Goal: Information Seeking & Learning: Learn about a topic

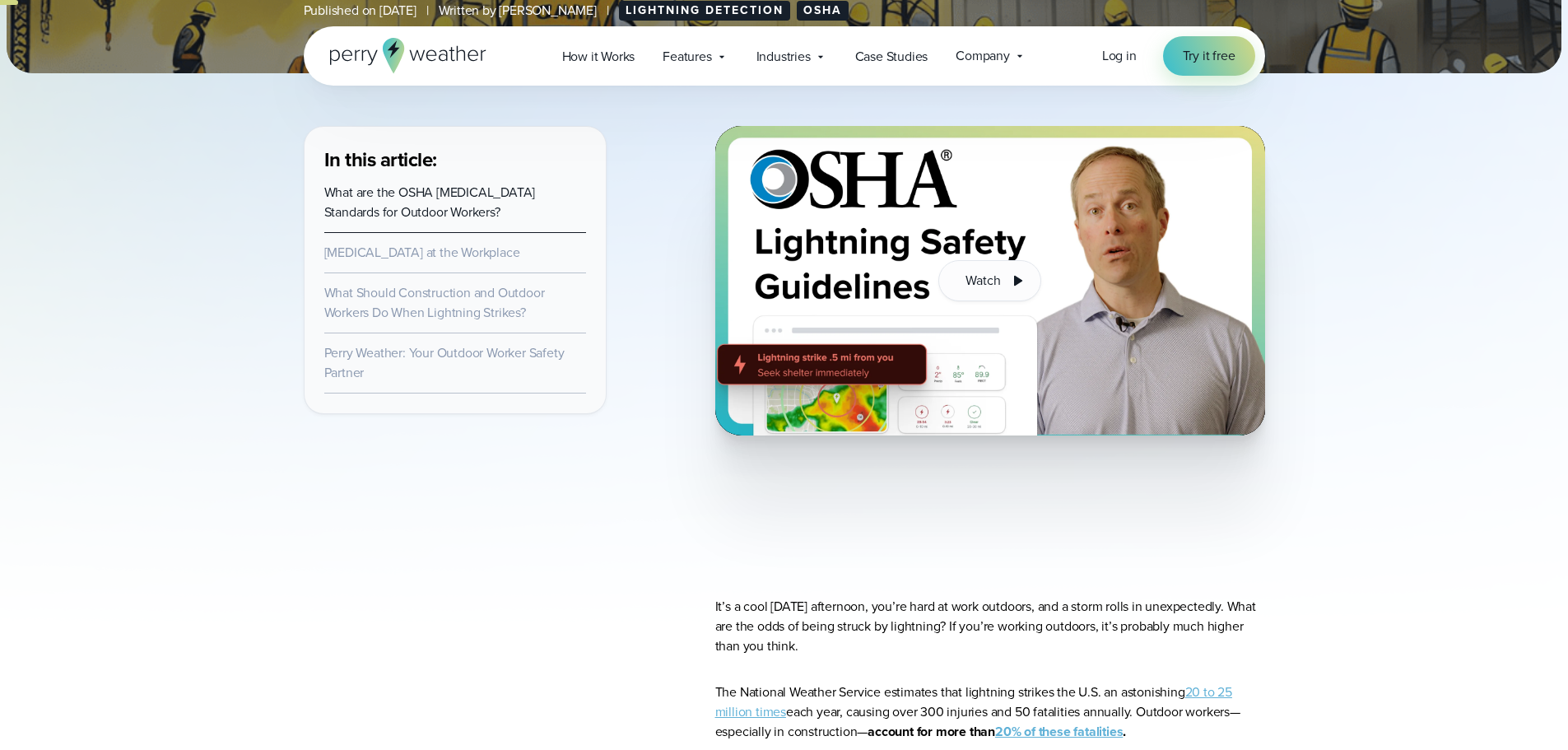
scroll to position [494, 0]
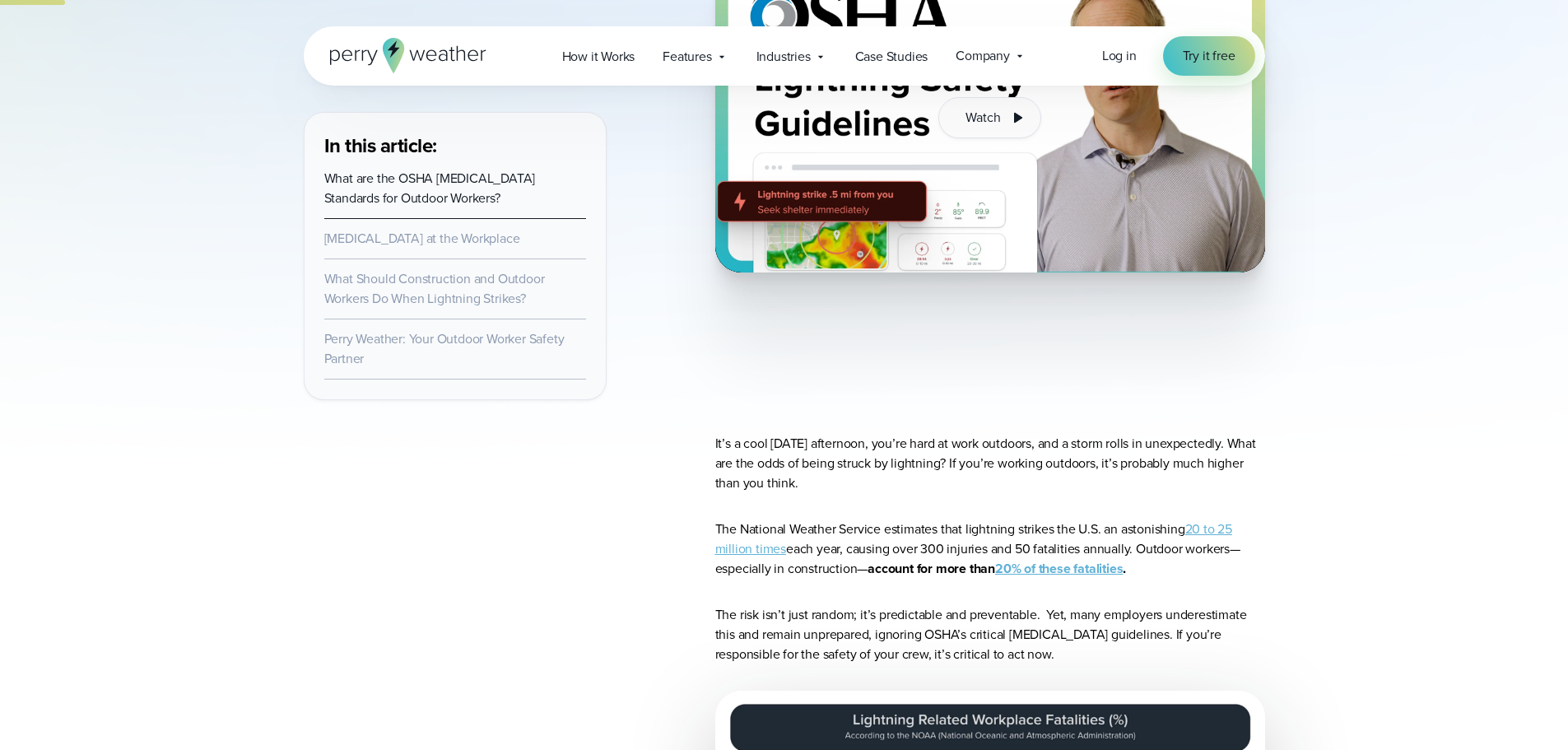
click at [447, 288] on li "What Should Construction and Outdoor Workers Do When Lightning Strikes?" at bounding box center [455, 289] width 262 height 60
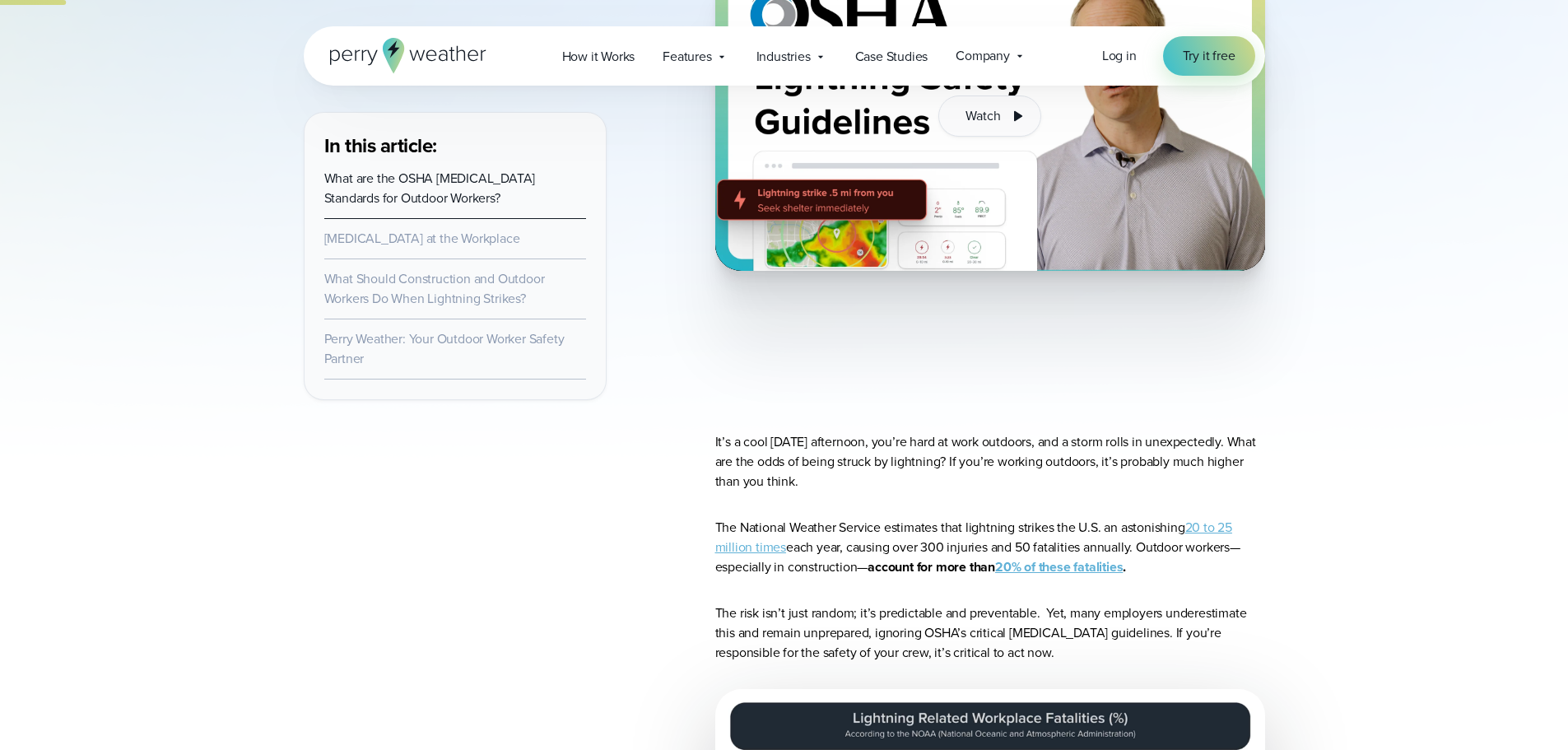
click at [381, 295] on link "What Should Construction and Outdoor Workers Do When Lightning Strikes?" at bounding box center [434, 289] width 220 height 39
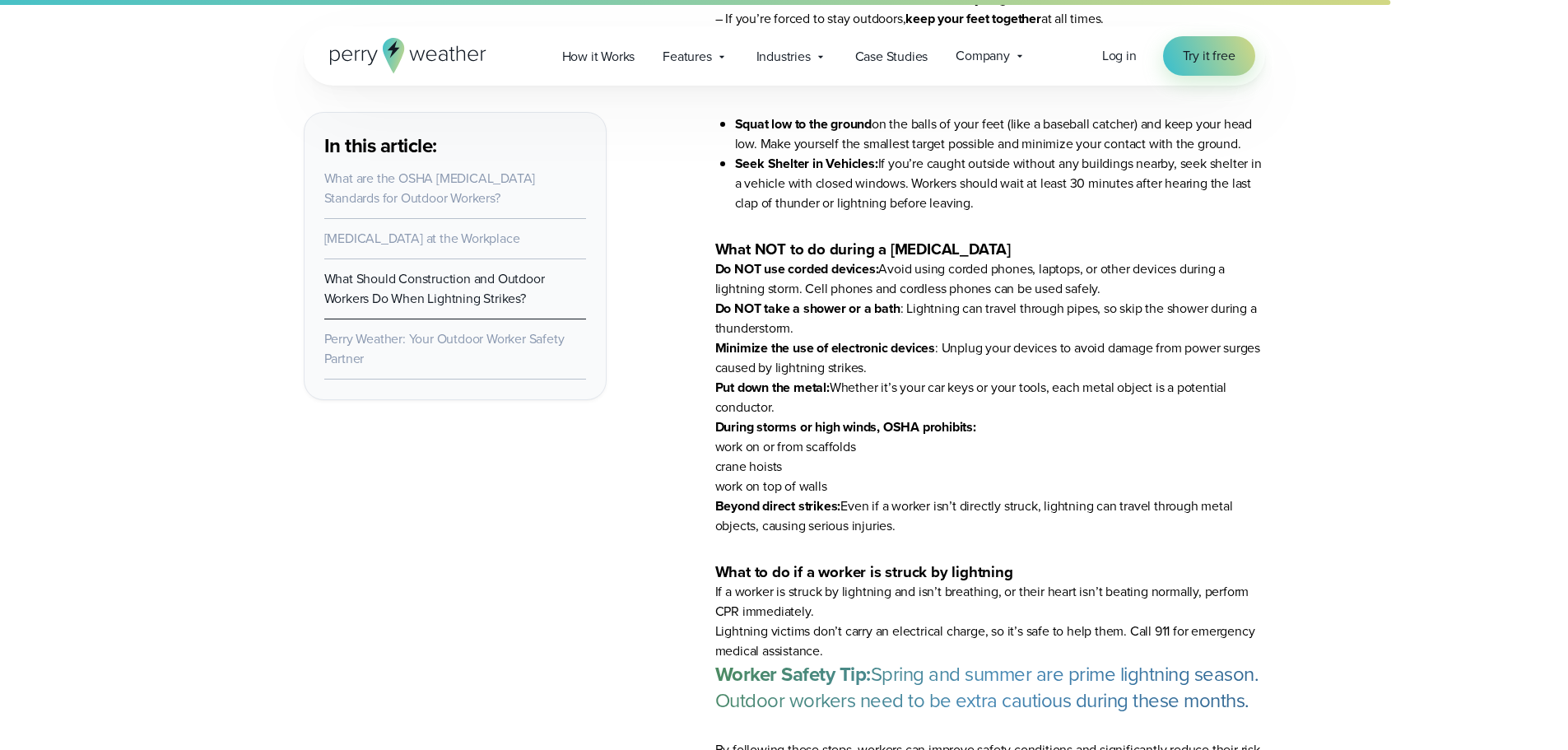
scroll to position [7481, 0]
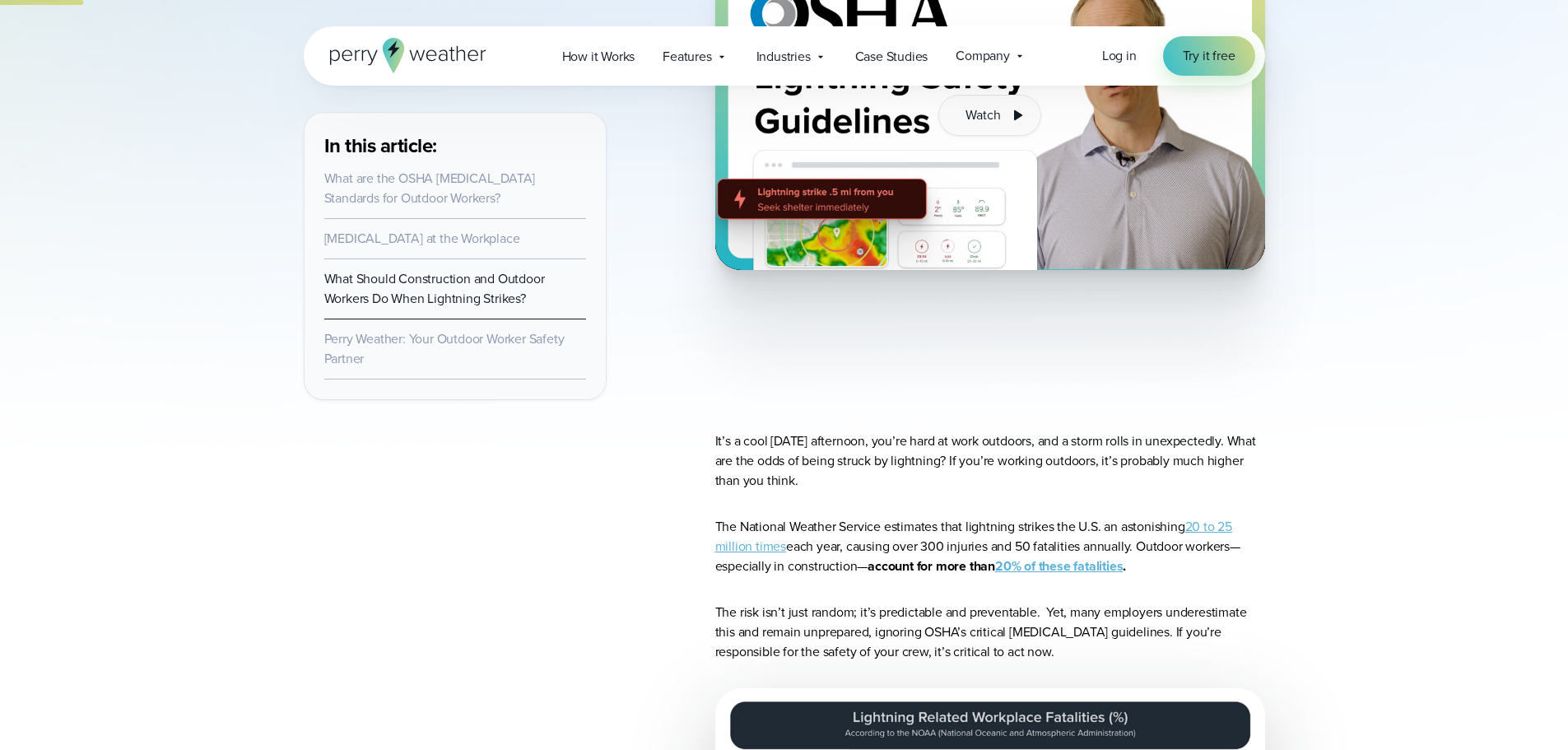
scroll to position [657, 0]
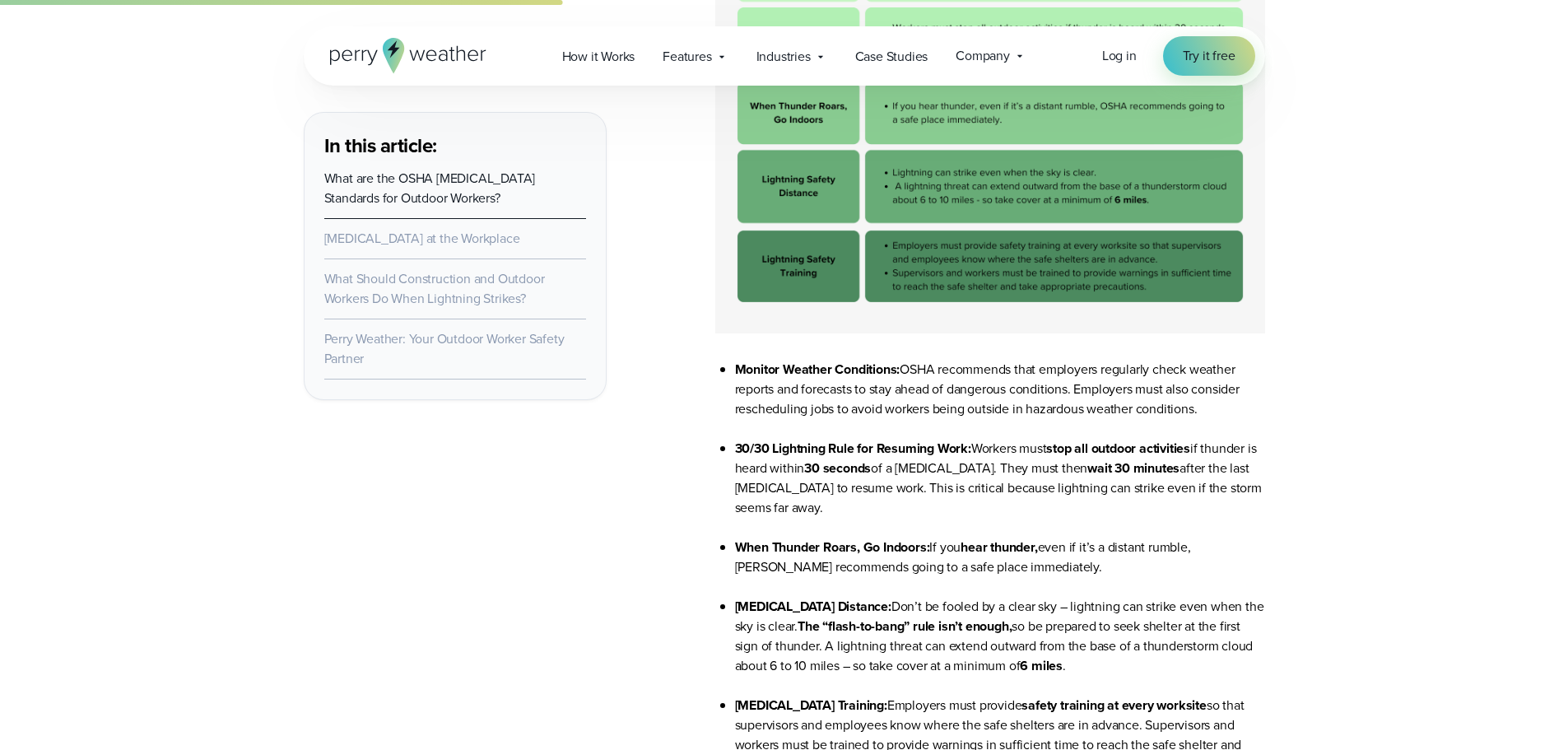
scroll to position [2549, 0]
drag, startPoint x: 736, startPoint y: 448, endPoint x: 868, endPoint y: 505, distance: 143.8
click at [868, 505] on li "30/30 Lightning Rule for Resuming Work: Workers must stop all outdoor activitie…" at bounding box center [1000, 487] width 530 height 99
copy li "30/30 Lightning Rule for Resuming Work: Workers must stop all outdoor activitie…"
